Goal: Task Accomplishment & Management: Complete application form

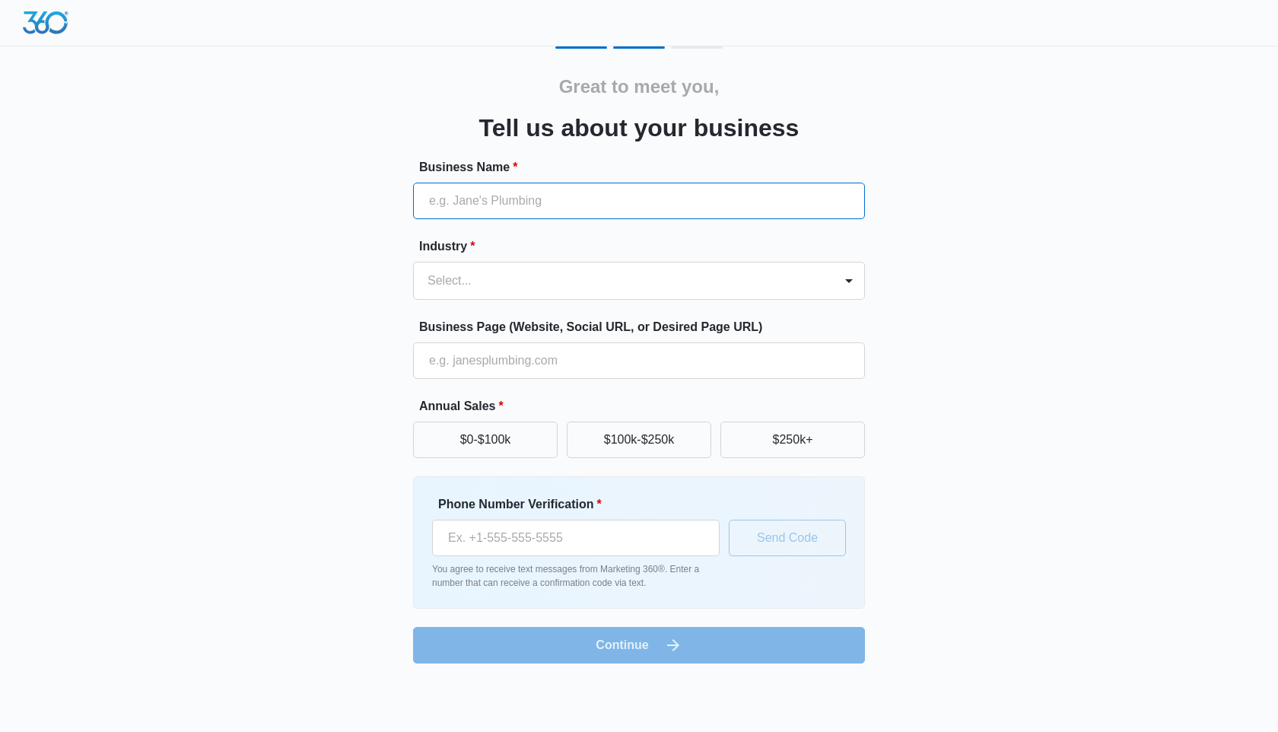
click at [535, 209] on input "Business Name *" at bounding box center [639, 201] width 452 height 37
type input "The Grove at [GEOGRAPHIC_DATA]"
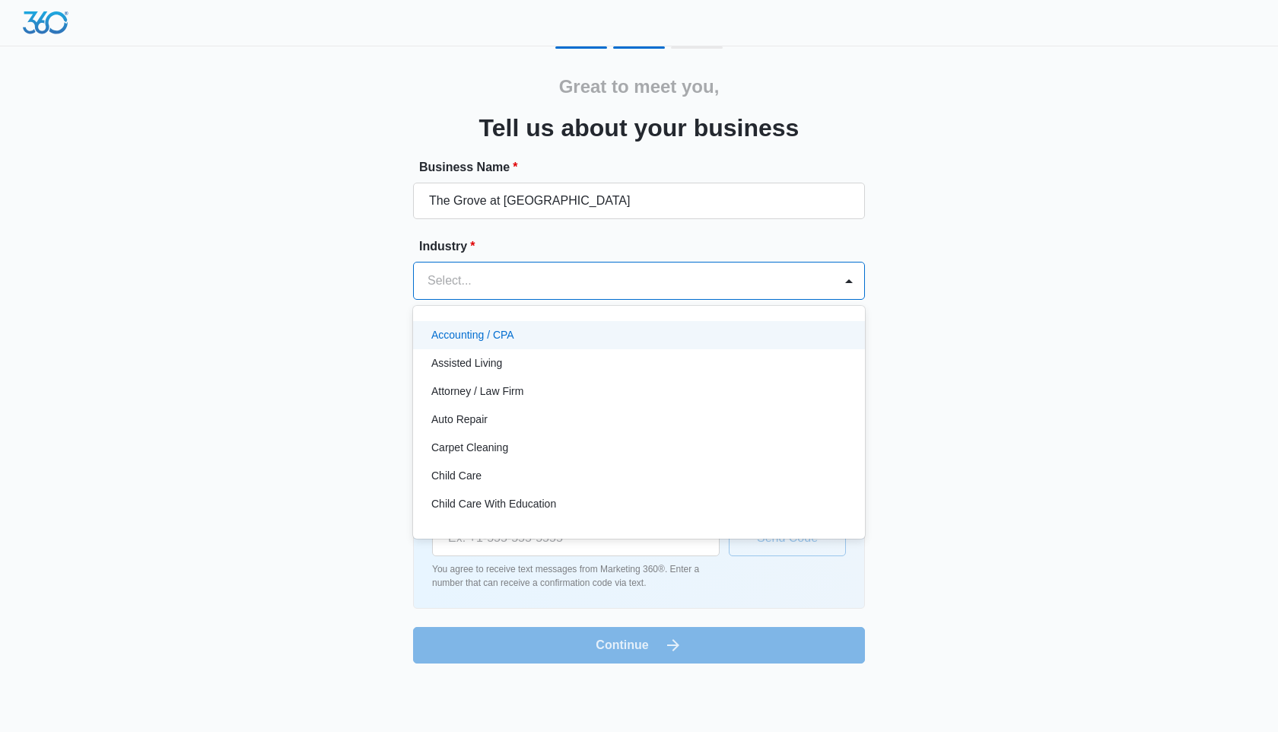
click at [542, 283] on div at bounding box center [620, 280] width 386 height 21
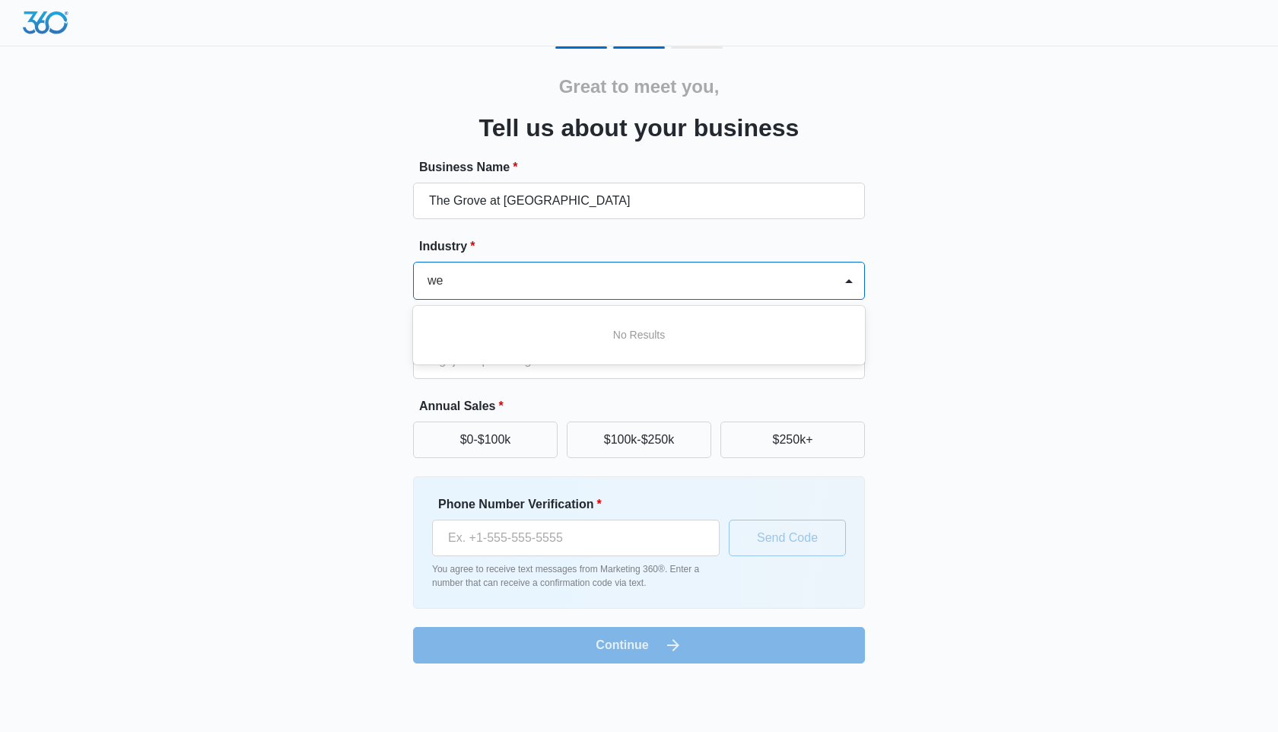
type input "w"
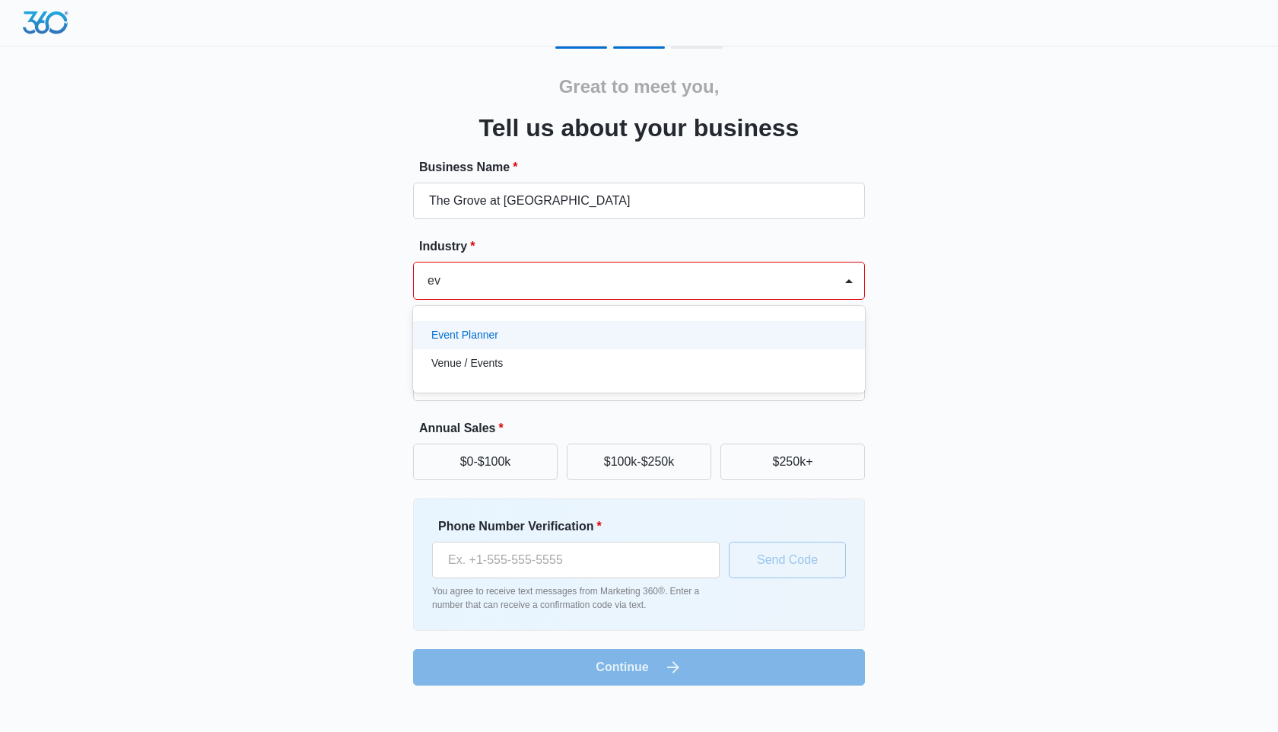
type input "eve"
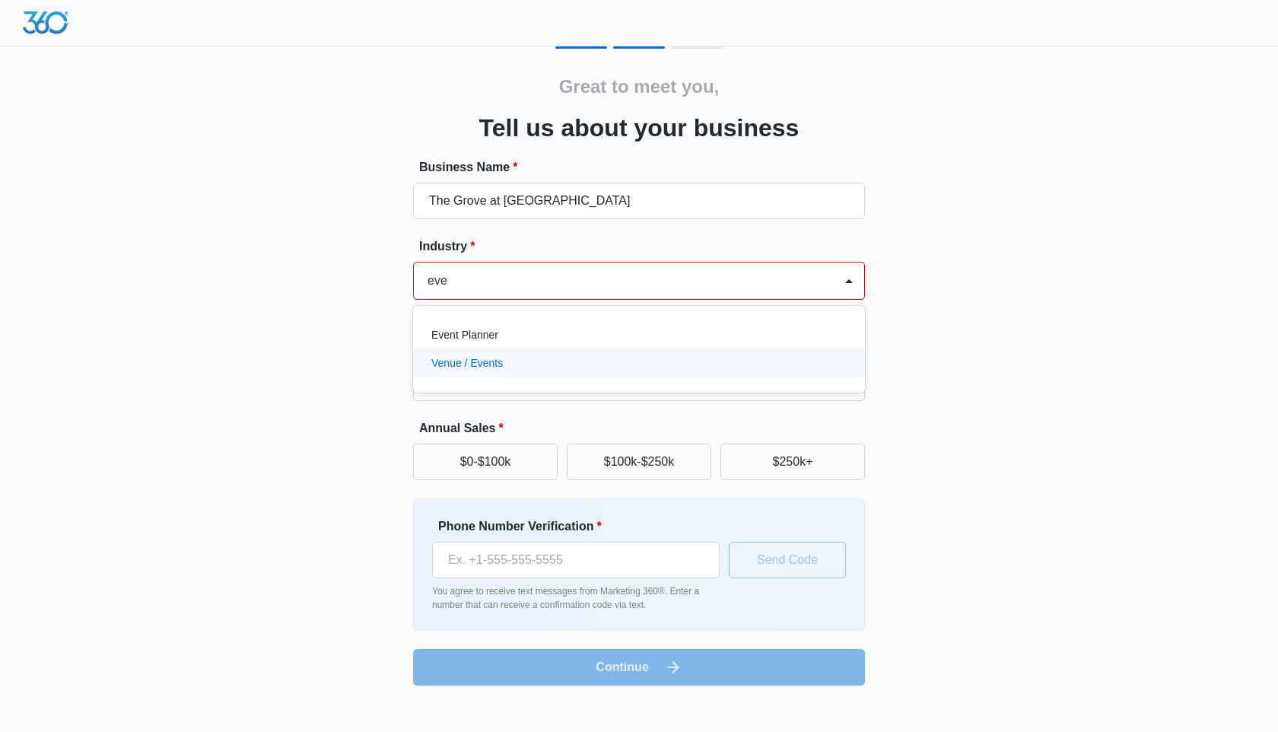
click at [625, 359] on div "Venue / Events" at bounding box center [637, 363] width 412 height 16
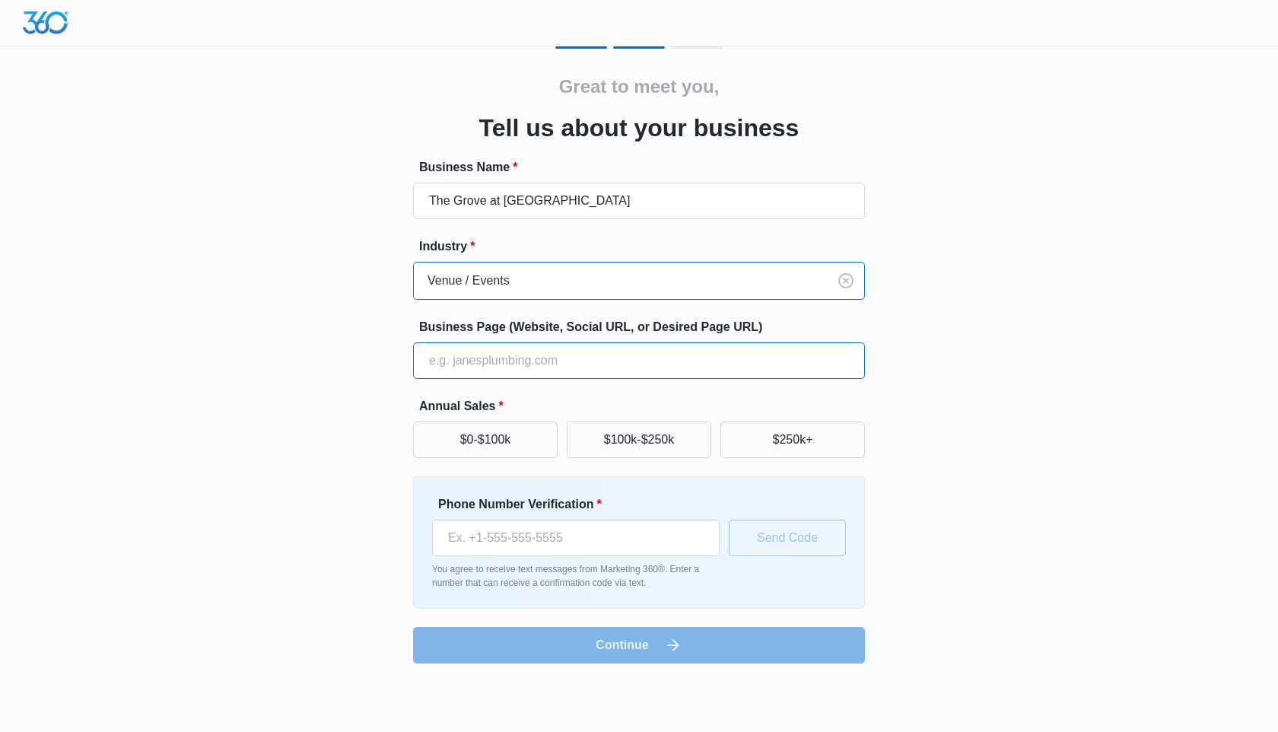
click at [609, 360] on input "Business Page (Website, Social URL, or Desired Page URL)" at bounding box center [639, 360] width 452 height 37
type input "[URL][DOMAIN_NAME]"
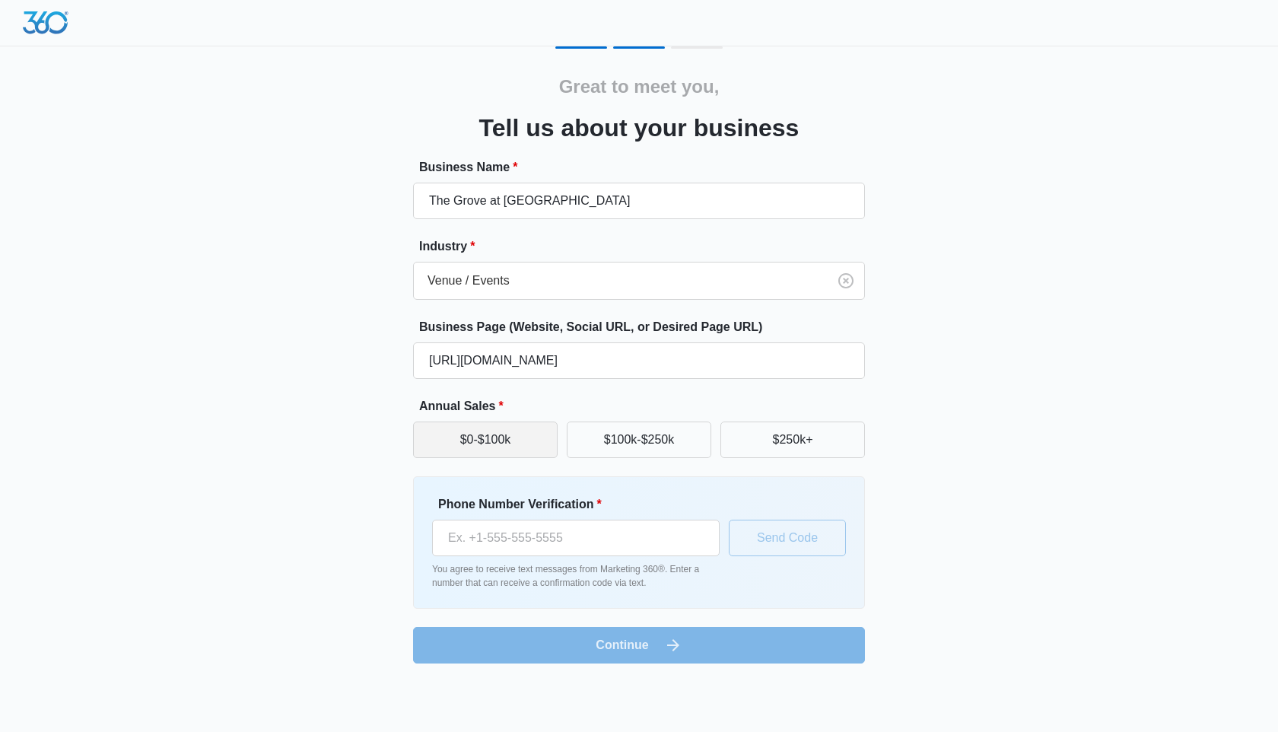
click at [508, 443] on button "$0-$100k" at bounding box center [485, 439] width 144 height 37
click at [582, 526] on input "Phone Number Verification *" at bounding box center [575, 537] width 287 height 37
type input "+"
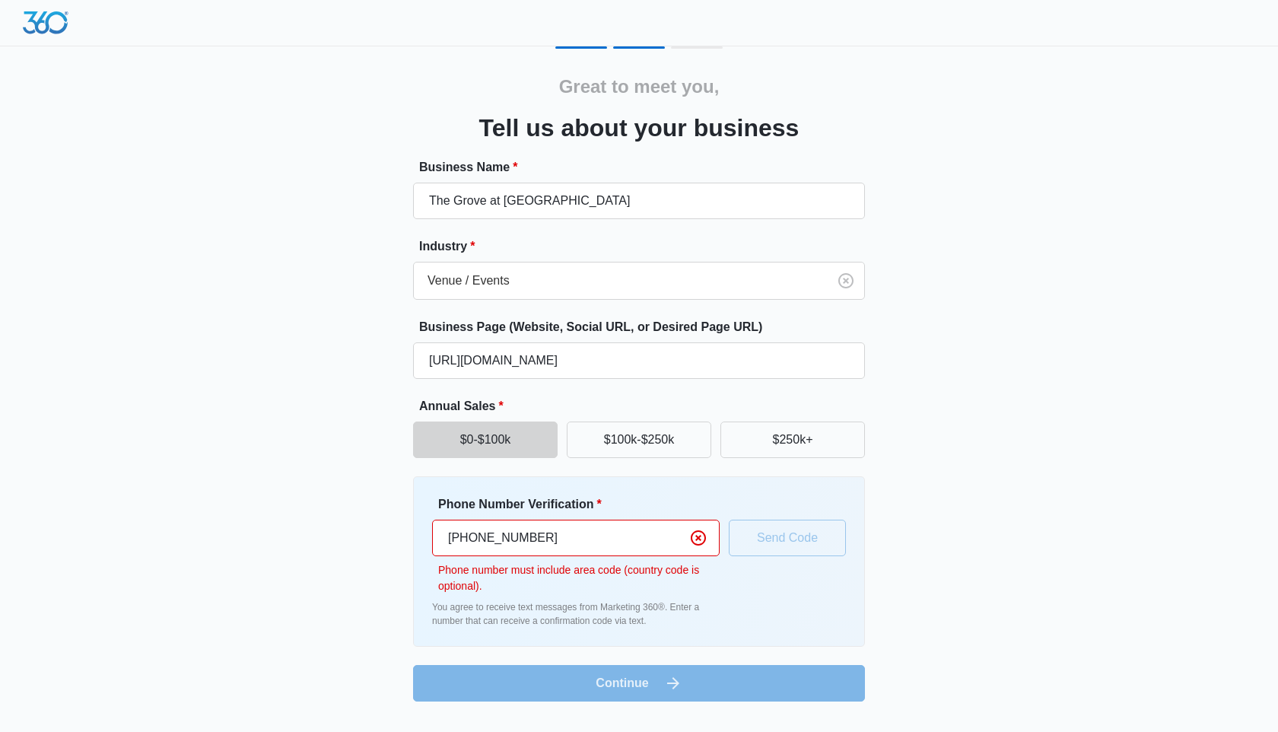
click at [459, 537] on input "[PHONE_NUMBER]" at bounding box center [575, 537] width 287 height 37
click at [471, 538] on input "[PHONE_NUMBER]" at bounding box center [575, 537] width 287 height 37
click at [490, 538] on input "[PHONE_NUMBER]" at bounding box center [575, 537] width 287 height 37
click at [469, 532] on input "[PHONE_NUMBER]" at bounding box center [575, 537] width 287 height 37
type input "[PHONE_NUMBER]"
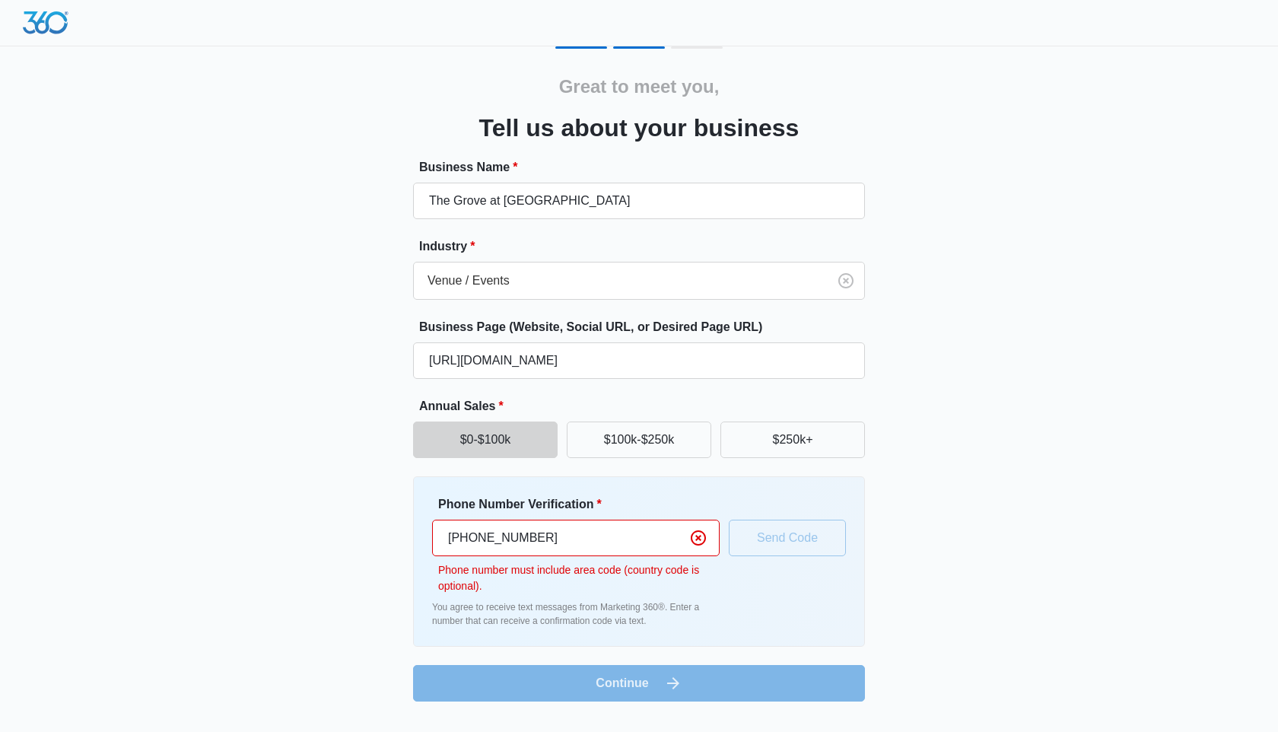
click at [582, 583] on p "Phone number must include area code (country code is optional)." at bounding box center [578, 578] width 281 height 32
